Goal: Navigation & Orientation: Find specific page/section

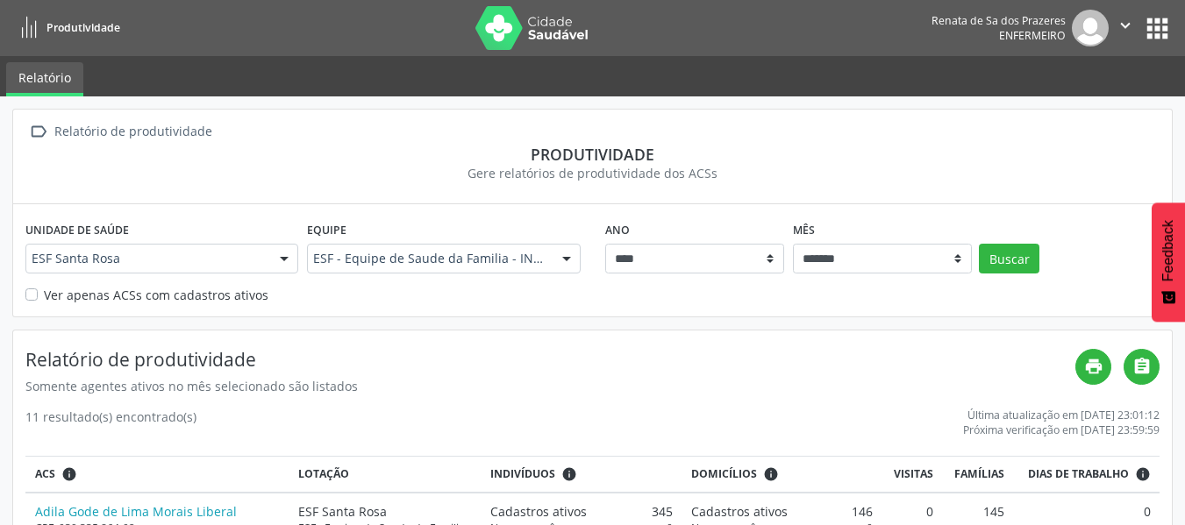
click at [1117, 24] on icon "" at bounding box center [1125, 25] width 19 height 19
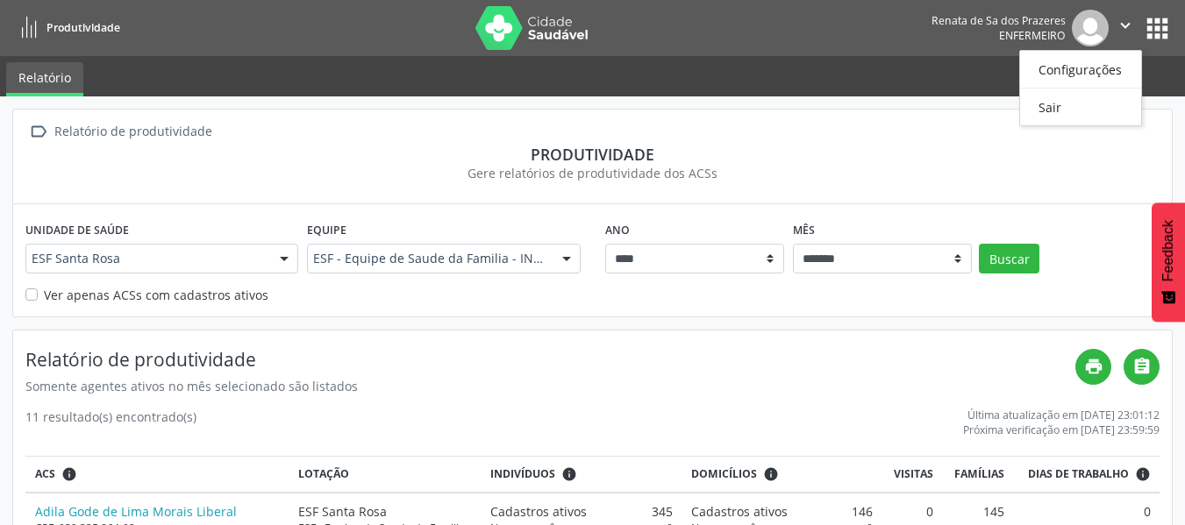
click at [1161, 24] on button "apps" at bounding box center [1157, 28] width 31 height 31
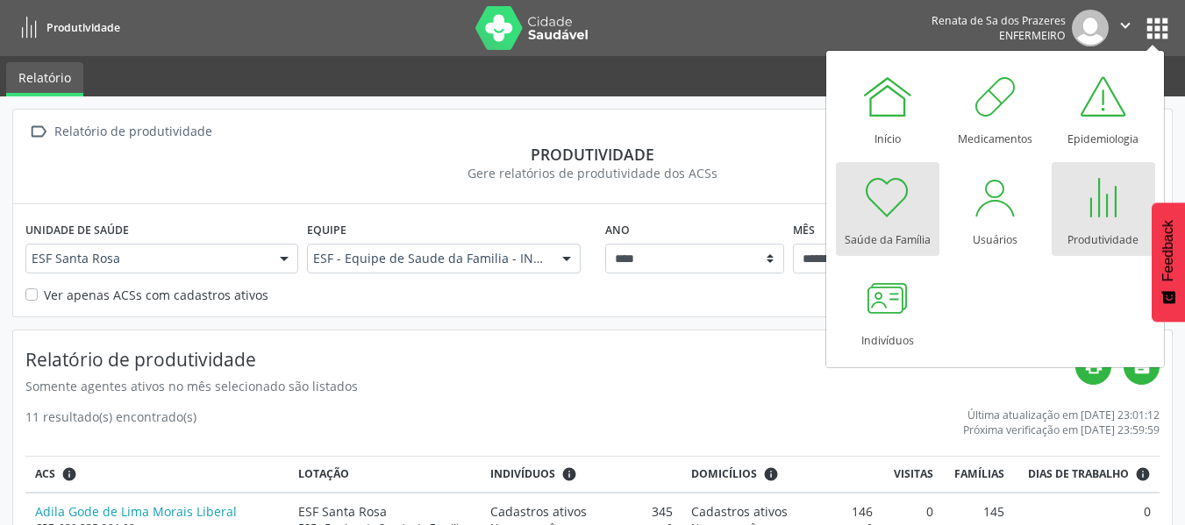
click at [882, 221] on div at bounding box center [887, 197] width 53 height 53
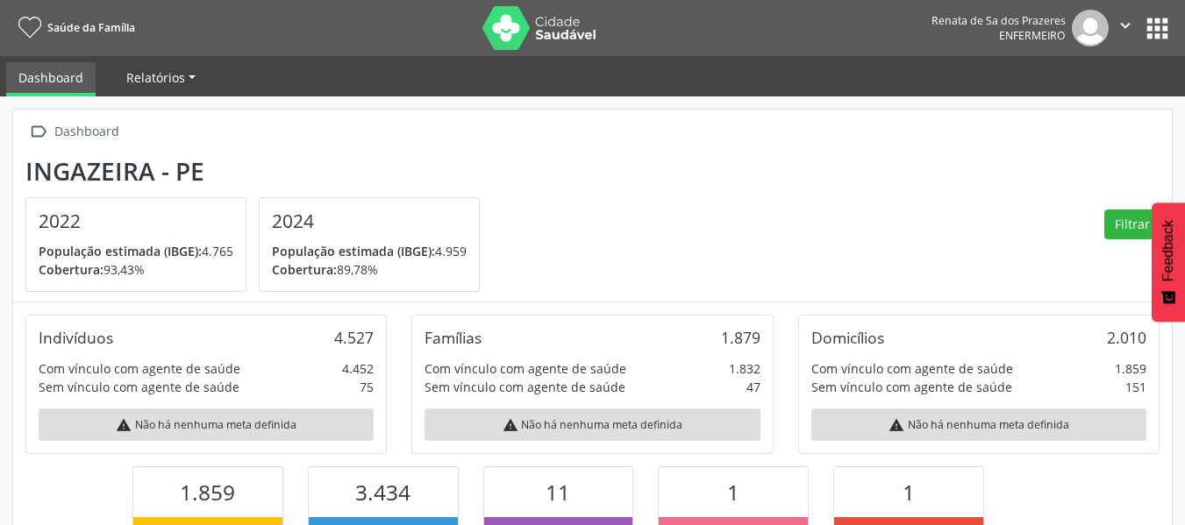
click at [155, 83] on span "Relatórios" at bounding box center [155, 77] width 59 height 17
drag, startPoint x: 55, startPoint y: 96, endPoint x: 57, endPoint y: 86, distance: 9.8
click at [54, 96] on link "Dashboard" at bounding box center [50, 79] width 89 height 34
drag, startPoint x: 1163, startPoint y: 27, endPoint x: 1123, endPoint y: 47, distance: 45.1
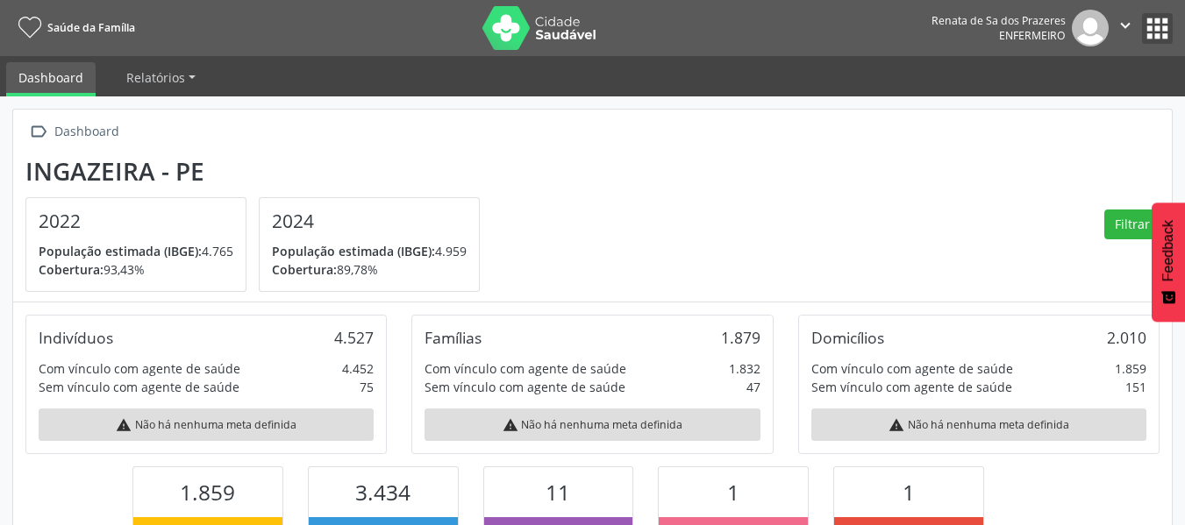
click at [1159, 27] on button "apps" at bounding box center [1157, 28] width 31 height 31
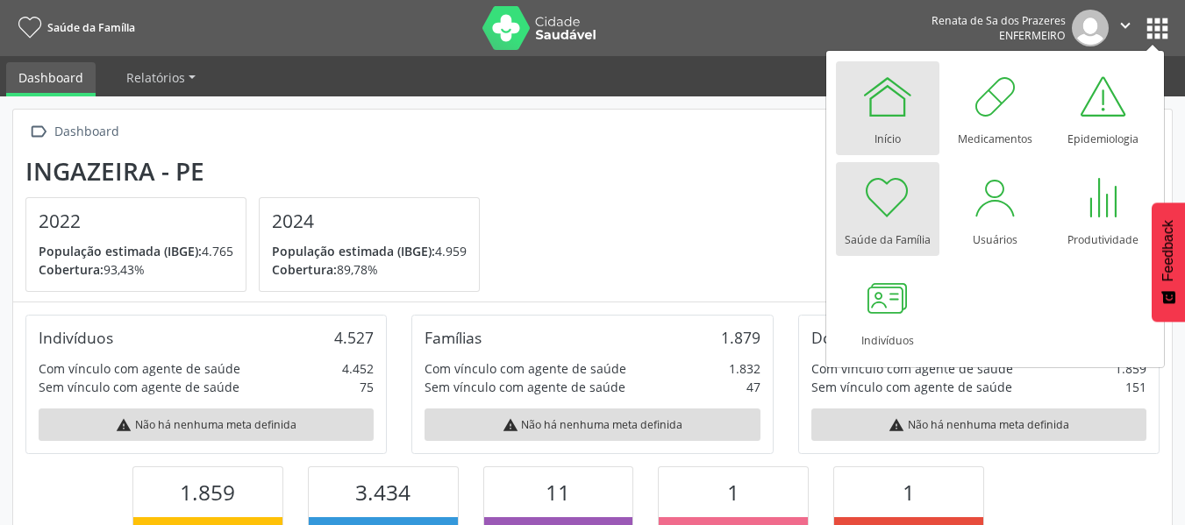
drag, startPoint x: 869, startPoint y: 115, endPoint x: 848, endPoint y: 124, distance: 22.8
click at [868, 116] on div at bounding box center [887, 96] width 53 height 53
